Goal: Book appointment/travel/reservation

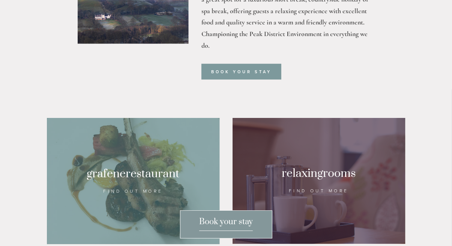
scroll to position [405, 0]
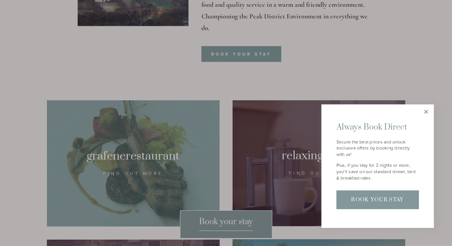
click at [427, 110] on link "Close" at bounding box center [426, 111] width 13 height 13
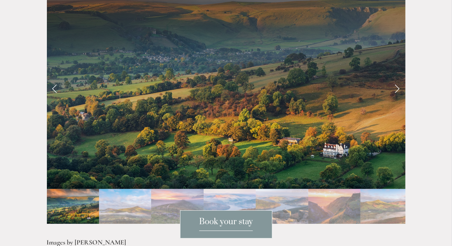
scroll to position [1604, 0]
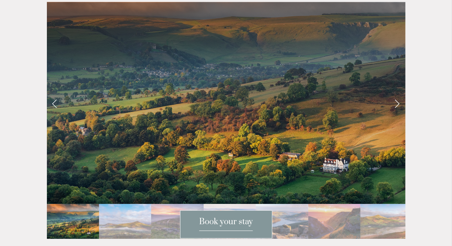
click at [399, 92] on link "Next Slide" at bounding box center [397, 103] width 17 height 23
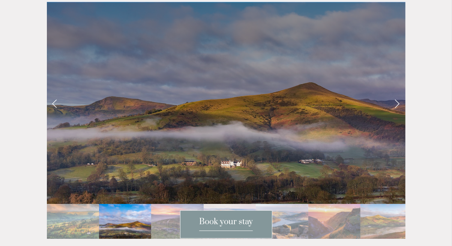
click at [399, 92] on link "Next Slide" at bounding box center [397, 103] width 17 height 23
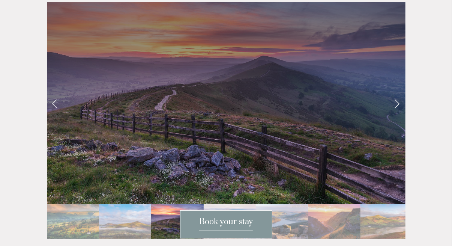
click at [399, 92] on link "Next Slide" at bounding box center [397, 103] width 17 height 23
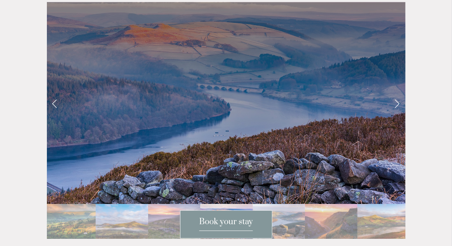
click at [399, 92] on link "Next Slide" at bounding box center [397, 103] width 17 height 23
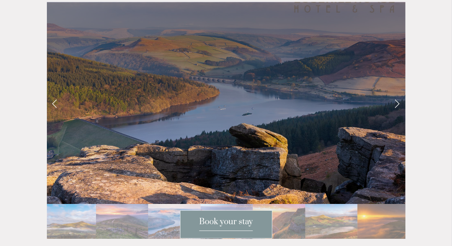
click at [399, 92] on link "Next Slide" at bounding box center [397, 103] width 17 height 23
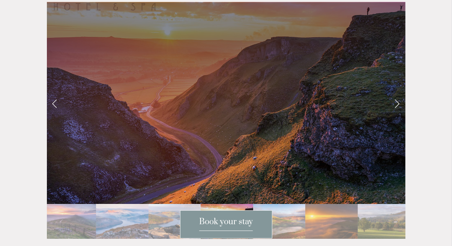
click at [399, 92] on link "Next Slide" at bounding box center [397, 103] width 17 height 23
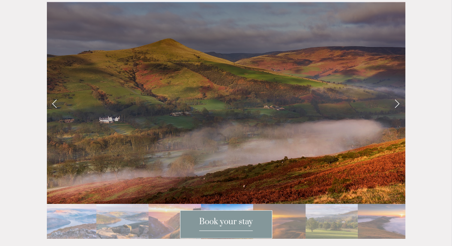
click at [399, 92] on link "Next Slide" at bounding box center [397, 103] width 17 height 23
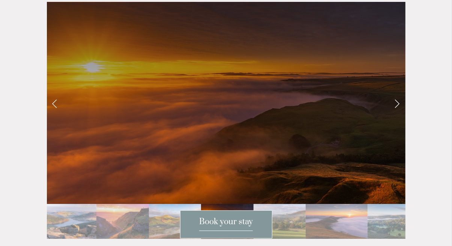
click at [399, 92] on link "Next Slide" at bounding box center [397, 103] width 17 height 23
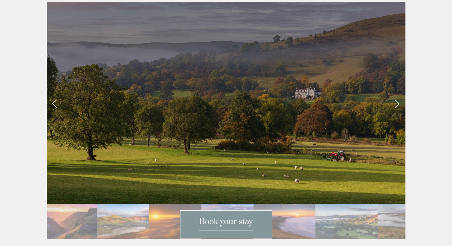
click at [399, 92] on link "Next Slide" at bounding box center [397, 103] width 17 height 23
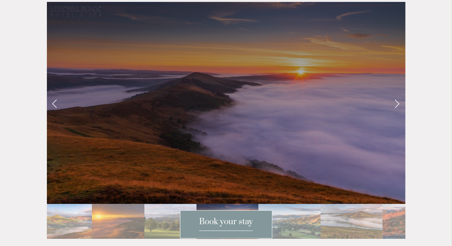
click at [399, 92] on link "Next Slide" at bounding box center [397, 103] width 17 height 23
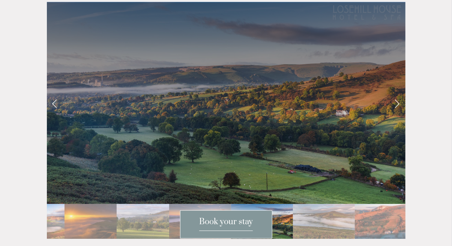
click at [399, 92] on link "Next Slide" at bounding box center [397, 103] width 17 height 23
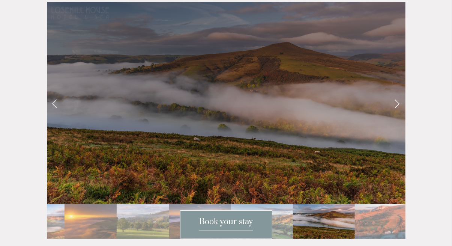
click at [399, 92] on link "Next Slide" at bounding box center [397, 103] width 17 height 23
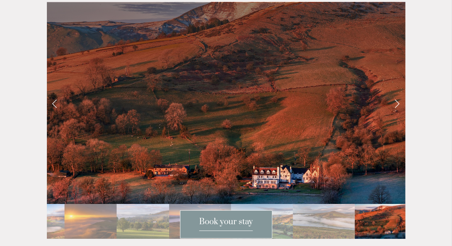
click at [399, 92] on link "Next Slide" at bounding box center [397, 103] width 17 height 23
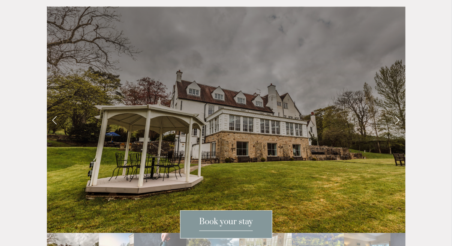
scroll to position [1320, 0]
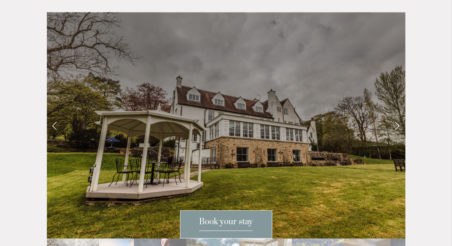
click at [398, 114] on link "Next Slide" at bounding box center [397, 125] width 17 height 23
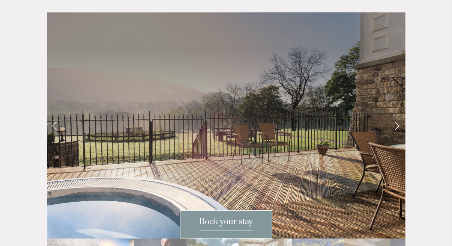
click at [398, 114] on link "Next Slide" at bounding box center [397, 125] width 17 height 23
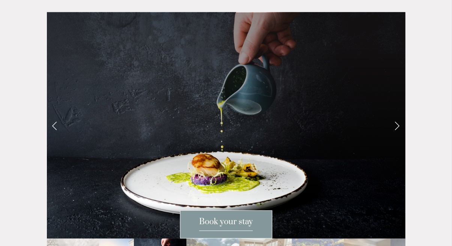
click at [398, 114] on link "Next Slide" at bounding box center [397, 125] width 17 height 23
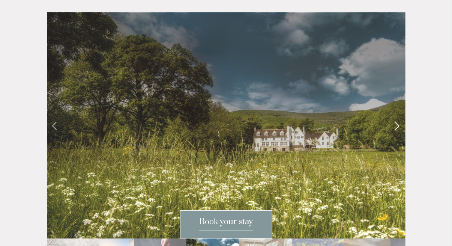
click at [398, 114] on link "Next Slide" at bounding box center [397, 125] width 17 height 23
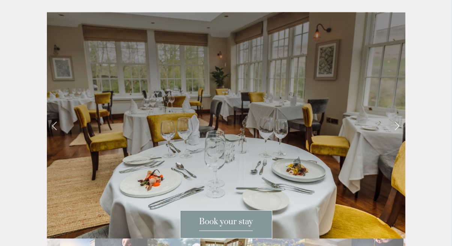
click at [398, 114] on link "Next Slide" at bounding box center [397, 125] width 17 height 23
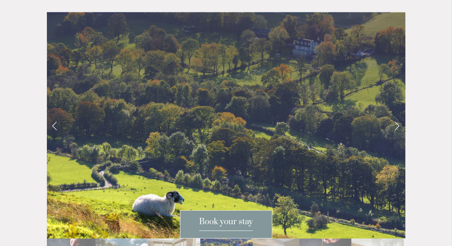
click at [398, 114] on link "Next Slide" at bounding box center [397, 125] width 17 height 23
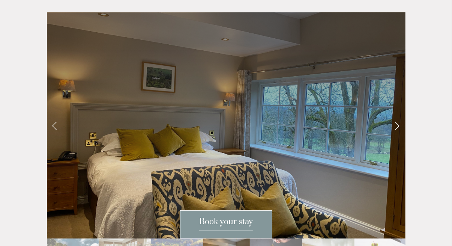
click at [398, 114] on link "Next Slide" at bounding box center [397, 125] width 17 height 23
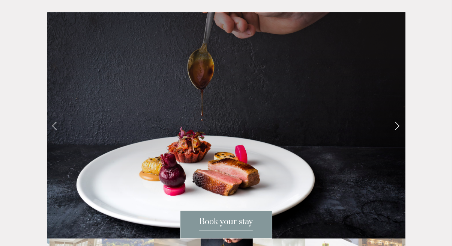
click at [398, 114] on link "Next Slide" at bounding box center [397, 125] width 17 height 23
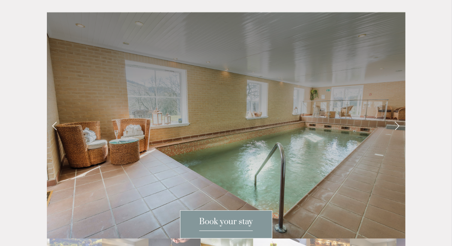
click at [54, 114] on link "Previous Slide" at bounding box center [55, 125] width 17 height 23
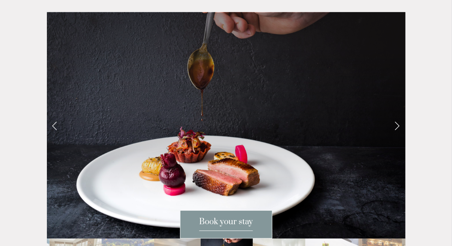
click at [399, 114] on link "Next Slide" at bounding box center [397, 125] width 17 height 23
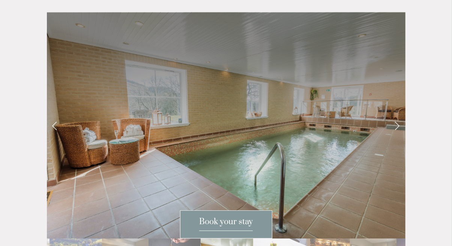
click at [399, 114] on link "Next Slide" at bounding box center [397, 125] width 17 height 23
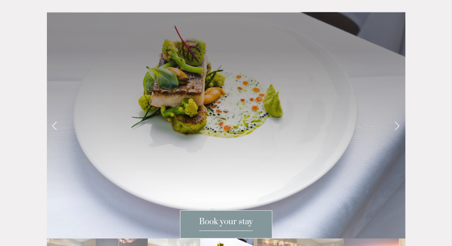
click at [399, 114] on link "Next Slide" at bounding box center [397, 125] width 17 height 23
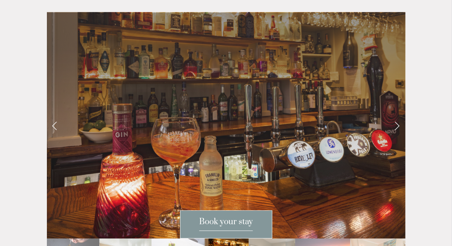
click at [399, 114] on link "Next Slide" at bounding box center [397, 125] width 17 height 23
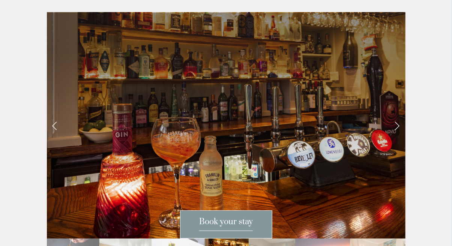
click at [399, 114] on link "Next Slide" at bounding box center [397, 125] width 17 height 23
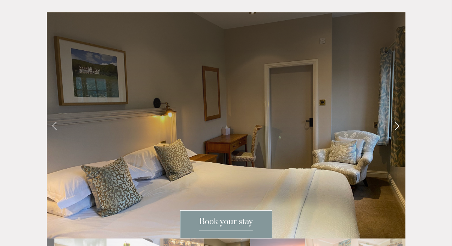
click at [399, 114] on link "Next Slide" at bounding box center [397, 125] width 17 height 23
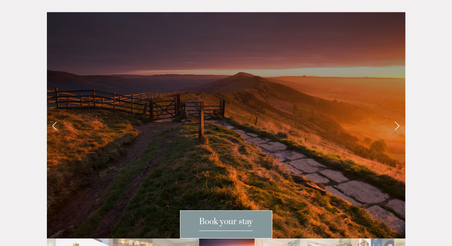
click at [399, 114] on link "Next Slide" at bounding box center [397, 125] width 17 height 23
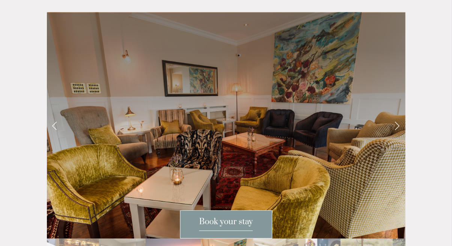
click at [399, 114] on link "Next Slide" at bounding box center [397, 125] width 17 height 23
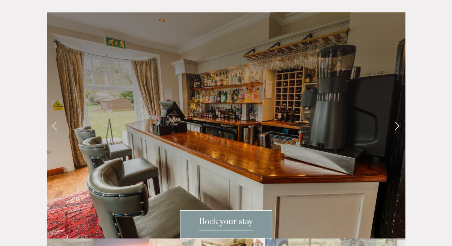
click at [399, 114] on link "Next Slide" at bounding box center [397, 125] width 17 height 23
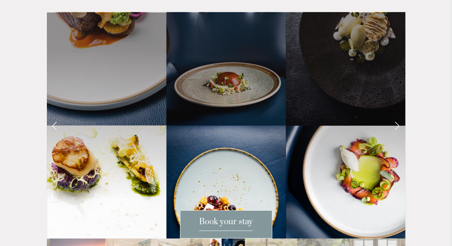
click at [399, 114] on link "Next Slide" at bounding box center [397, 125] width 17 height 23
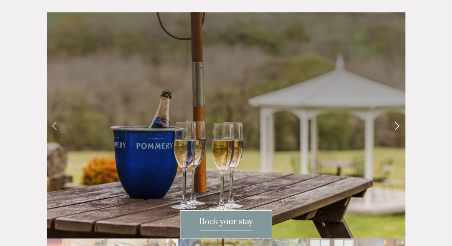
click at [399, 114] on link "Next Slide" at bounding box center [397, 125] width 17 height 23
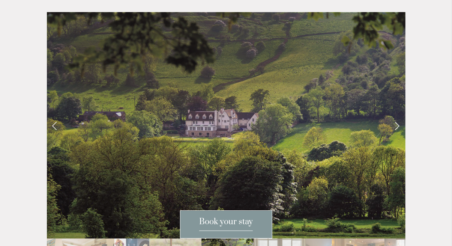
click at [399, 114] on link "Next Slide" at bounding box center [397, 125] width 17 height 23
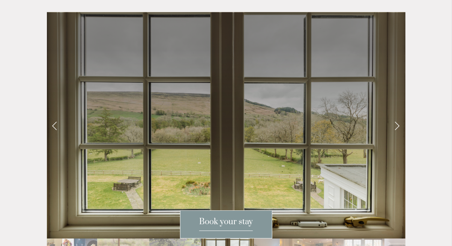
click at [399, 114] on link "Next Slide" at bounding box center [397, 125] width 17 height 23
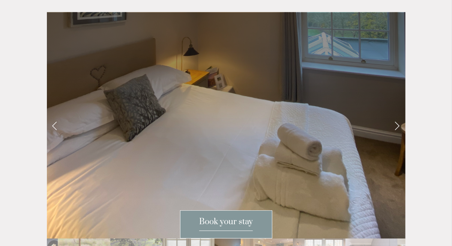
click at [55, 114] on link "Previous Slide" at bounding box center [55, 125] width 17 height 23
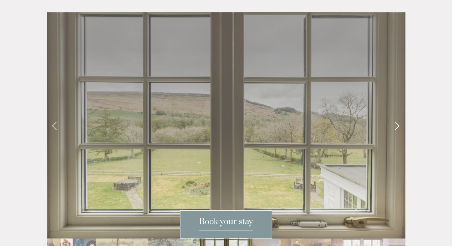
click at [55, 114] on link "Previous Slide" at bounding box center [55, 125] width 17 height 23
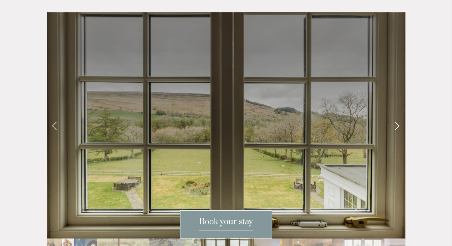
click at [54, 114] on link "Previous Slide" at bounding box center [55, 125] width 17 height 23
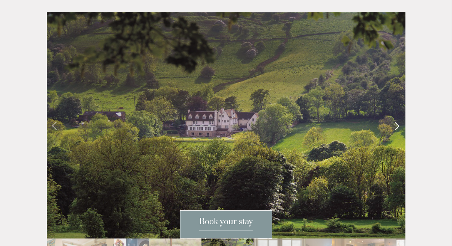
click at [398, 114] on link "Next Slide" at bounding box center [397, 125] width 17 height 23
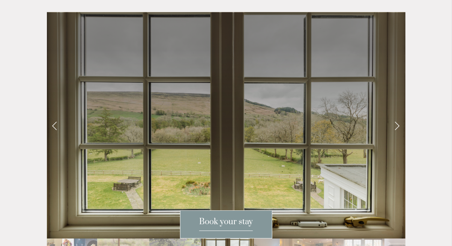
click at [398, 114] on link "Next Slide" at bounding box center [397, 125] width 17 height 23
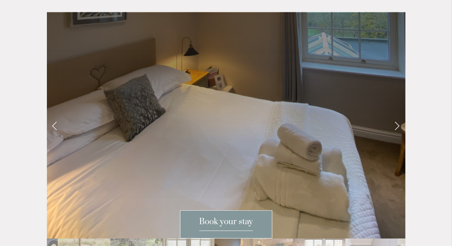
click at [398, 114] on link "Next Slide" at bounding box center [397, 125] width 17 height 23
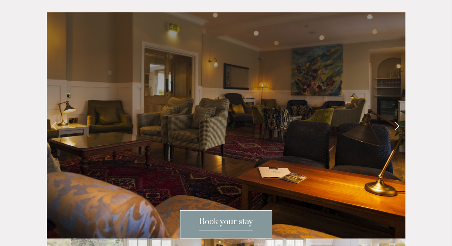
click at [398, 114] on link "Next Slide" at bounding box center [397, 125] width 17 height 23
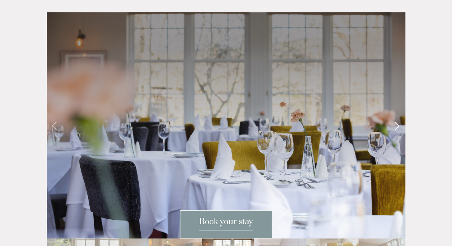
click at [398, 114] on link "Next Slide" at bounding box center [397, 125] width 17 height 23
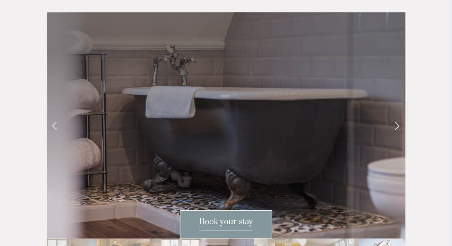
click at [398, 114] on link "Next Slide" at bounding box center [397, 125] width 17 height 23
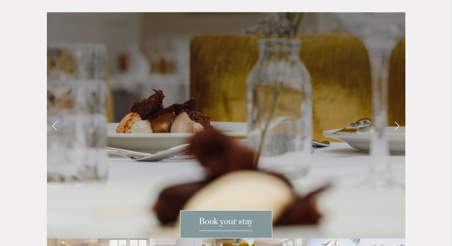
click at [398, 114] on link "Next Slide" at bounding box center [397, 125] width 17 height 23
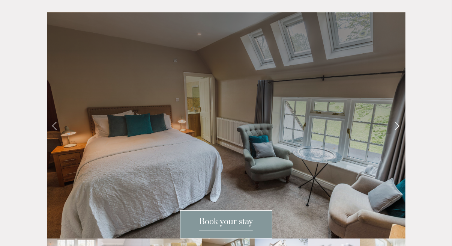
click at [398, 114] on link "Next Slide" at bounding box center [397, 125] width 17 height 23
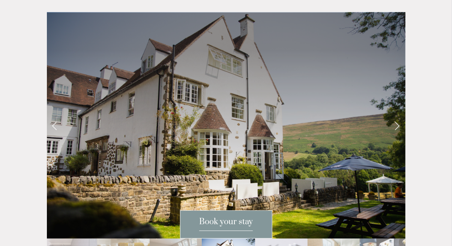
click at [398, 114] on link "Next Slide" at bounding box center [397, 125] width 17 height 23
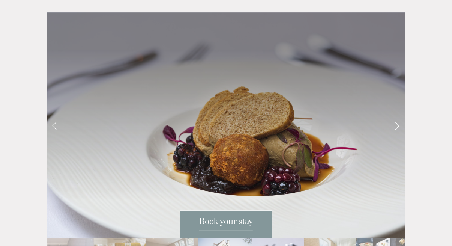
click at [398, 114] on link "Next Slide" at bounding box center [397, 125] width 17 height 23
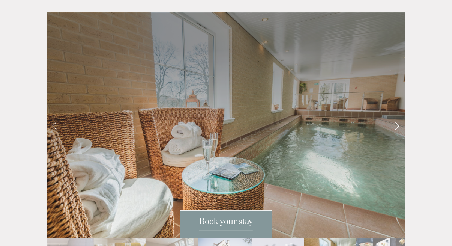
click at [398, 114] on link "Next Slide" at bounding box center [397, 125] width 17 height 23
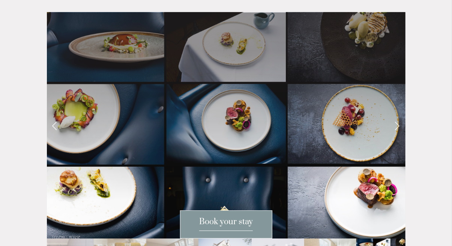
click at [398, 114] on link "Next Slide" at bounding box center [397, 125] width 17 height 23
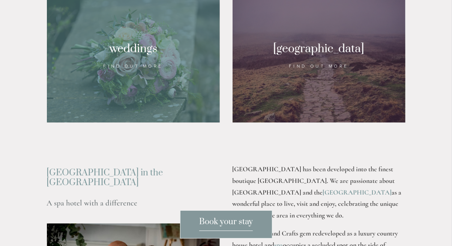
scroll to position [797, 0]
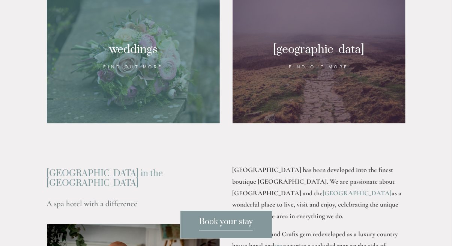
click at [319, 66] on div at bounding box center [319, 57] width 173 height 132
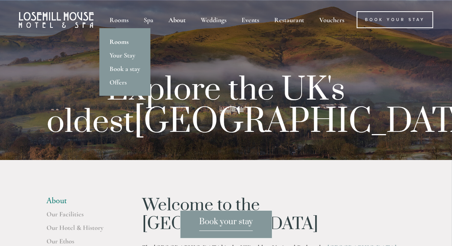
click at [119, 43] on link "Rooms" at bounding box center [124, 42] width 51 height 14
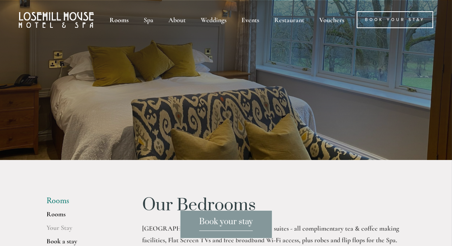
click at [70, 241] on link "Book a stay" at bounding box center [83, 244] width 72 height 14
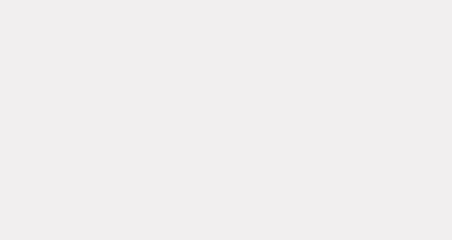
scroll to position [37, 0]
